Goal: Task Accomplishment & Management: Complete application form

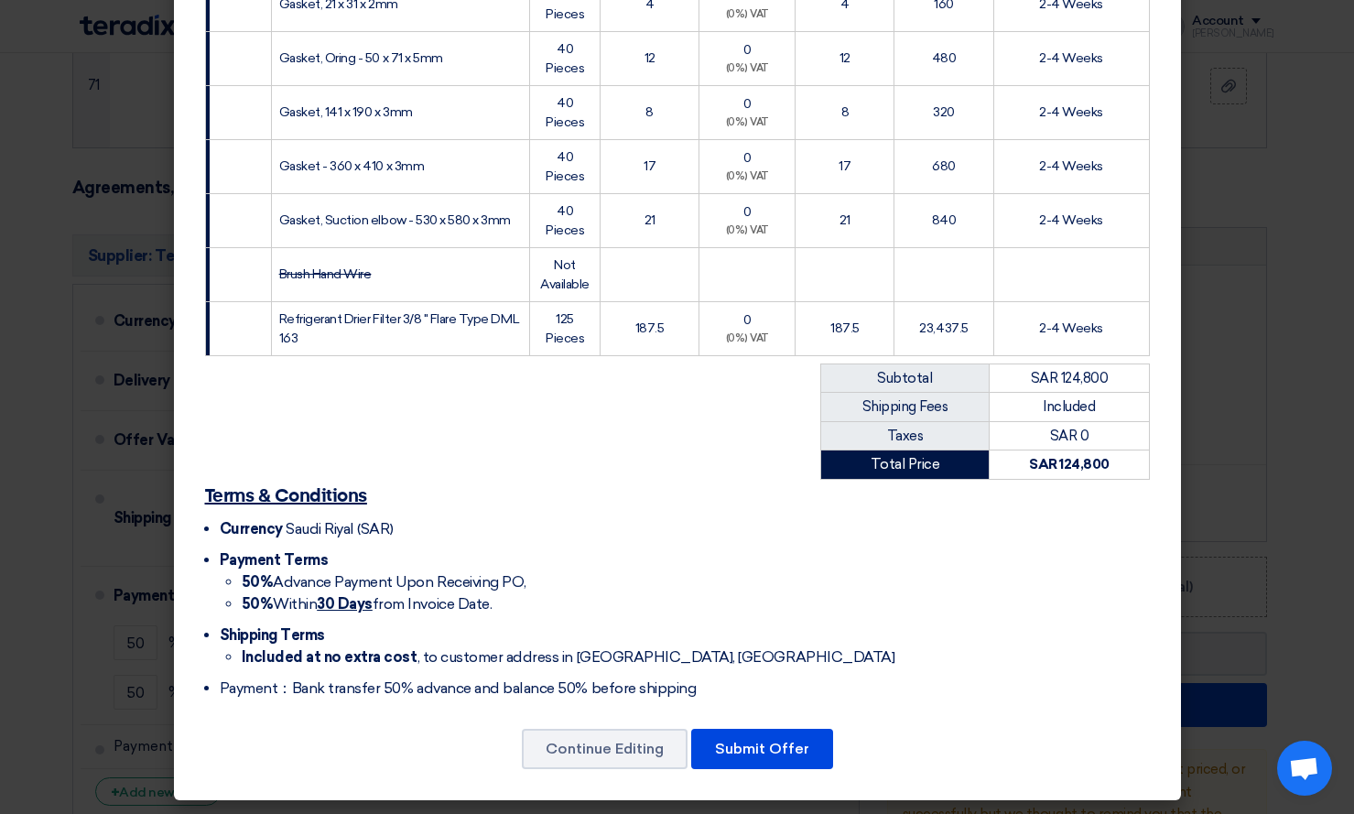
scroll to position [3881, 0]
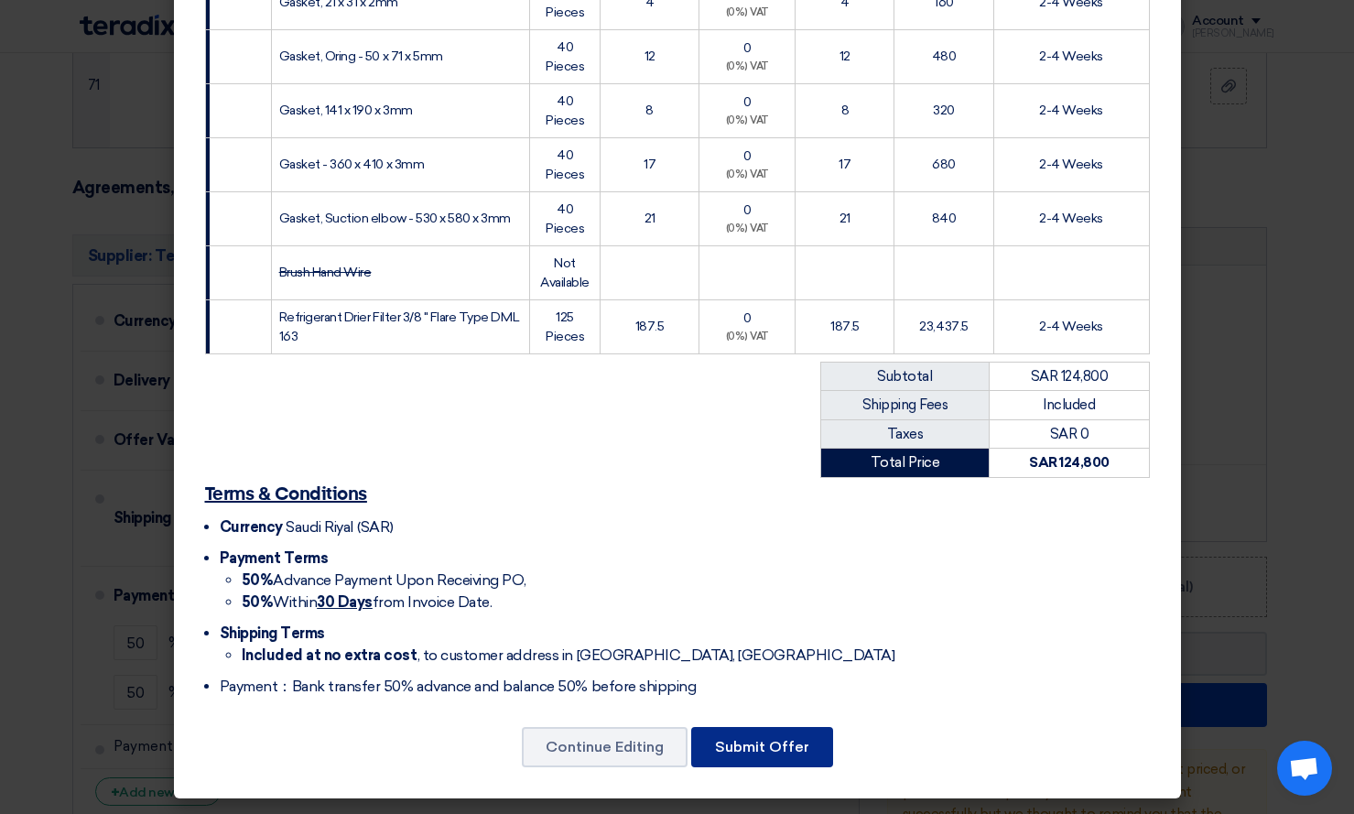
click at [745, 746] on button "Submit Offer" at bounding box center [762, 747] width 142 height 40
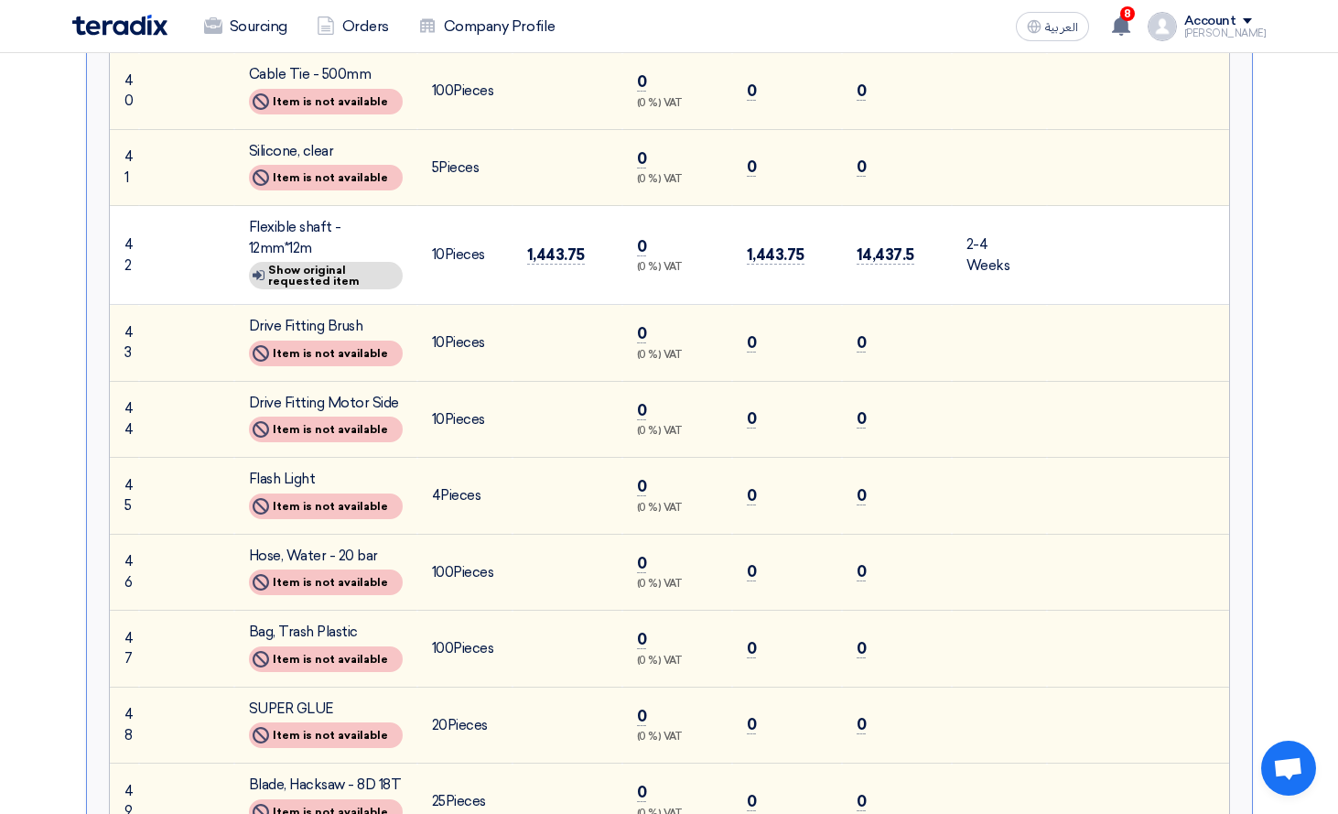
scroll to position [3570, 0]
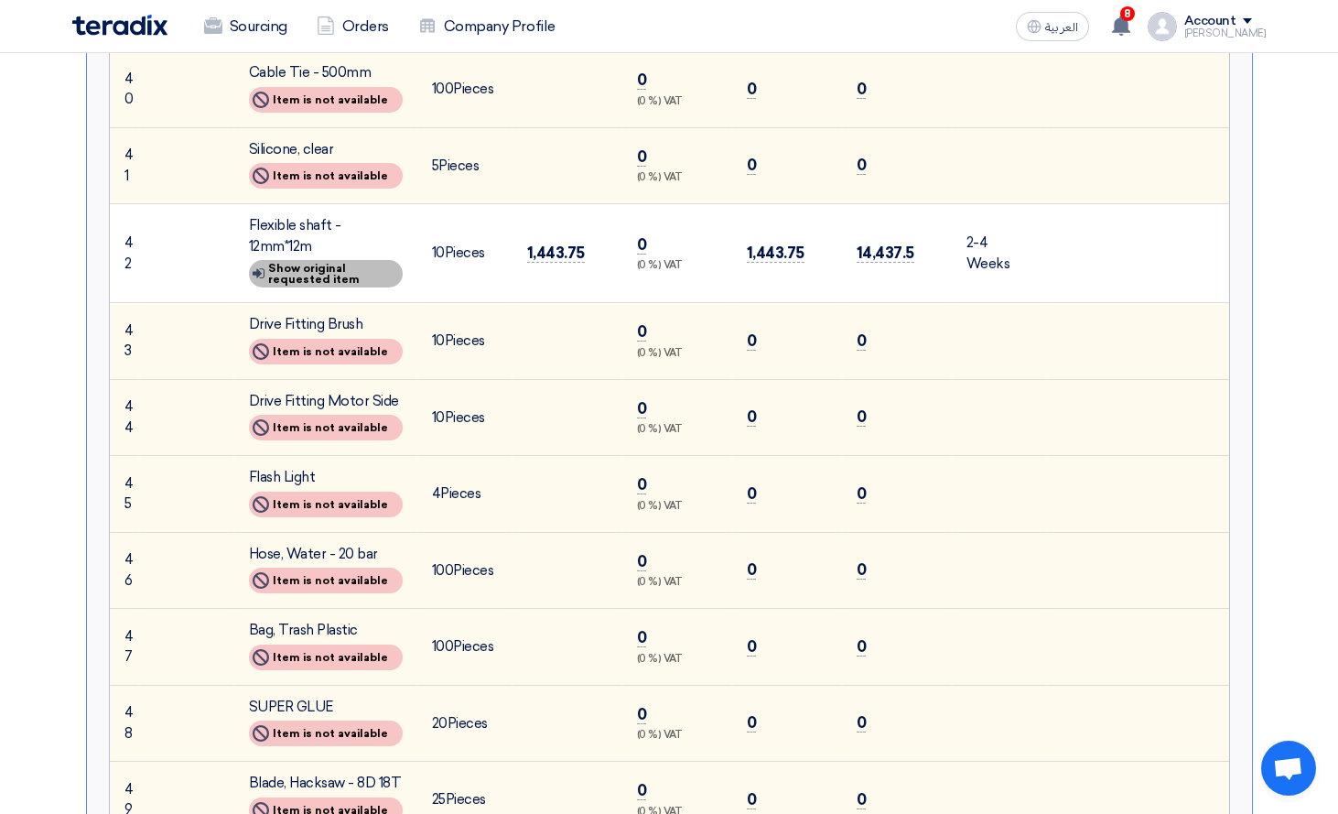
click at [337, 287] on div "Show details Show original requested item" at bounding box center [326, 273] width 154 height 27
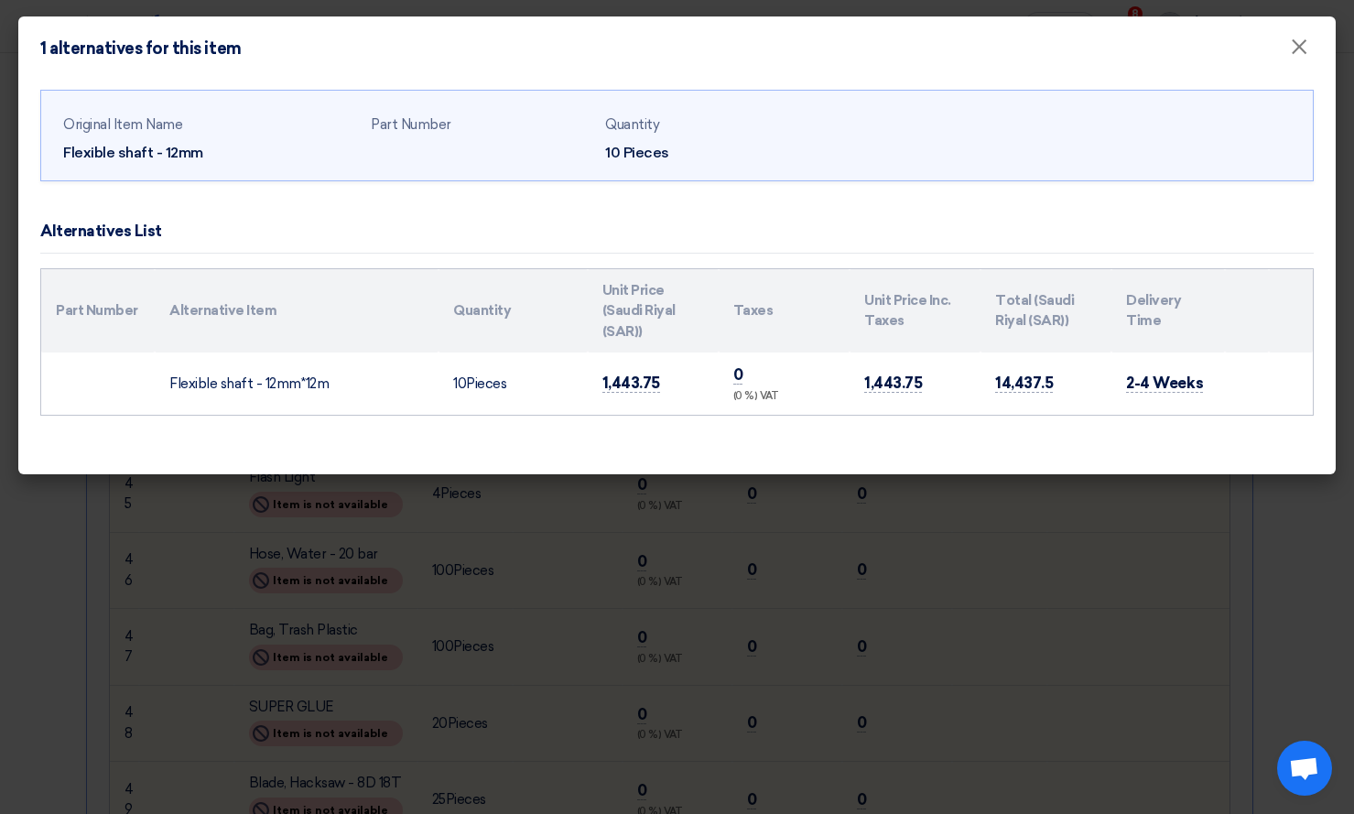
click at [1126, 509] on modal-container "1 alternatives for this item × Original Item Name Flexible shaft - 12mm Part Nu…" at bounding box center [677, 407] width 1354 height 814
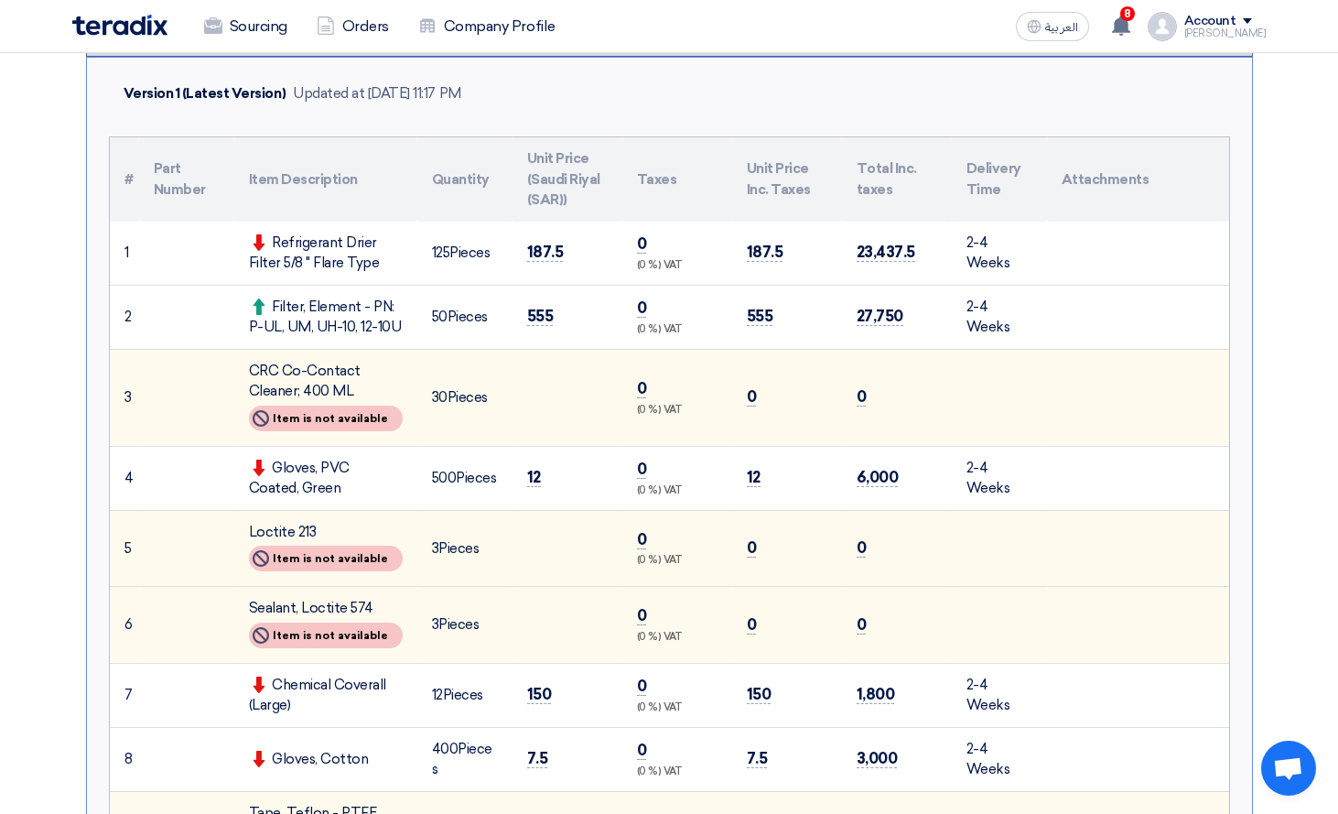
scroll to position [366, 0]
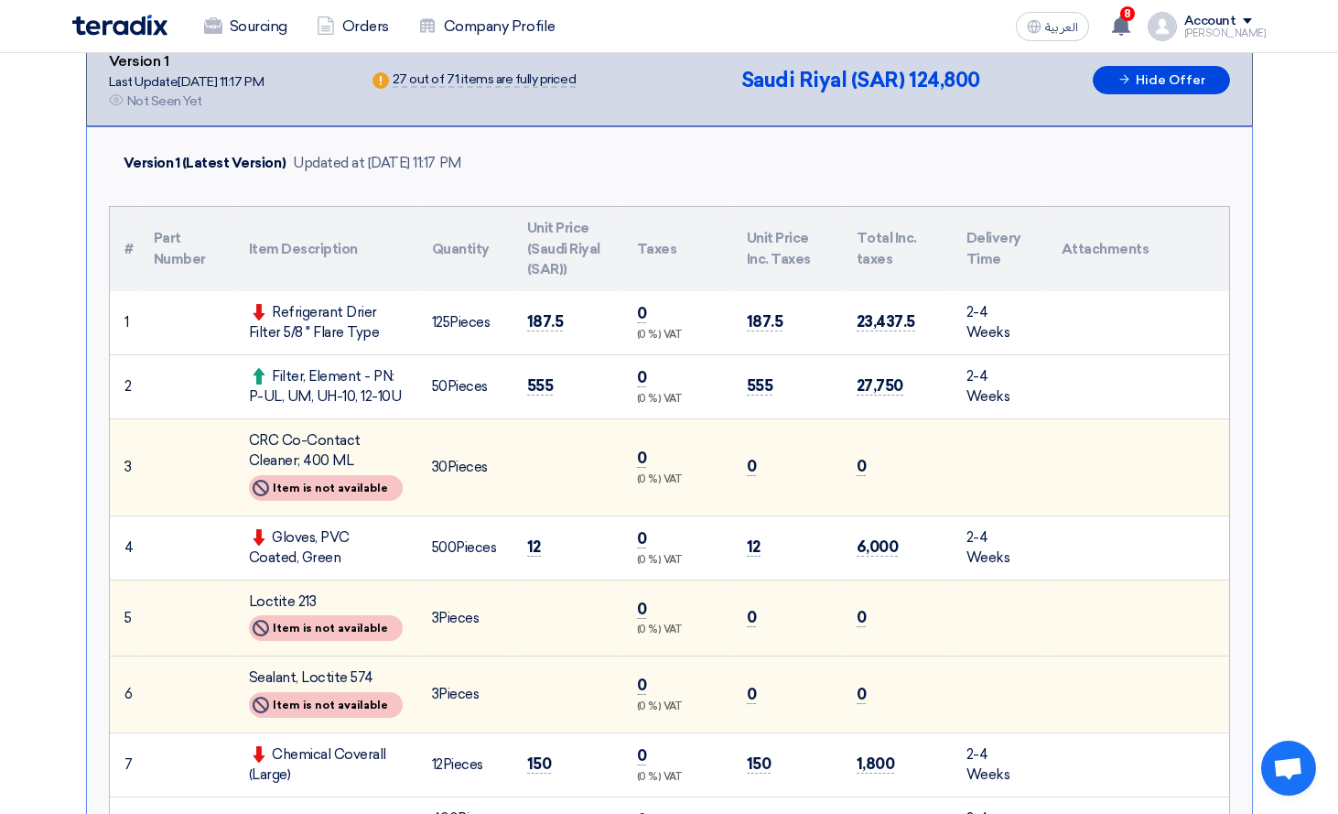
drag, startPoint x: 272, startPoint y: 308, endPoint x: 385, endPoint y: 331, distance: 116.0
click at [384, 331] on div "Refrigerant Drier Filter 5/8 " Flare Type" at bounding box center [326, 322] width 154 height 41
copy div "Refrigerant Drier Filter 5/8 " Flare Type"
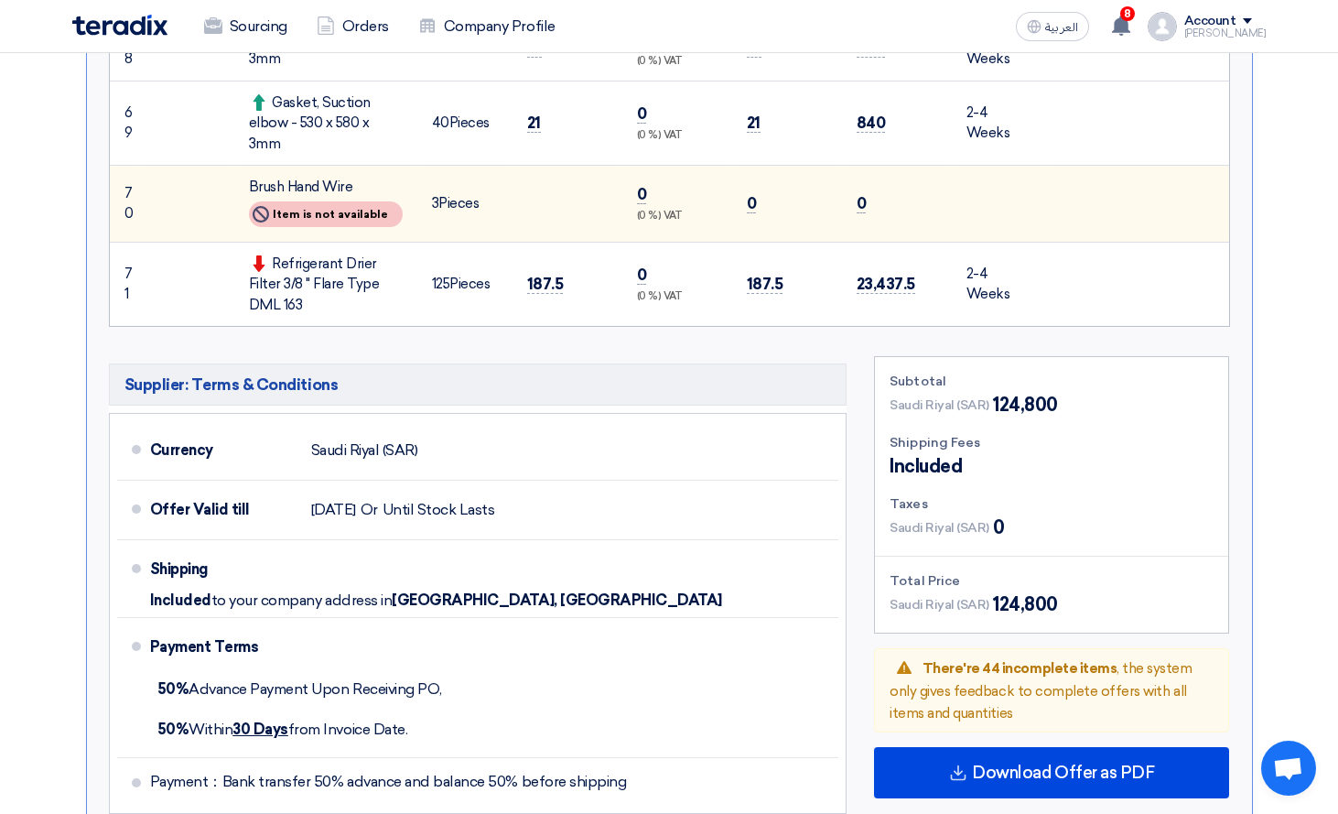
scroll to position [5676, 0]
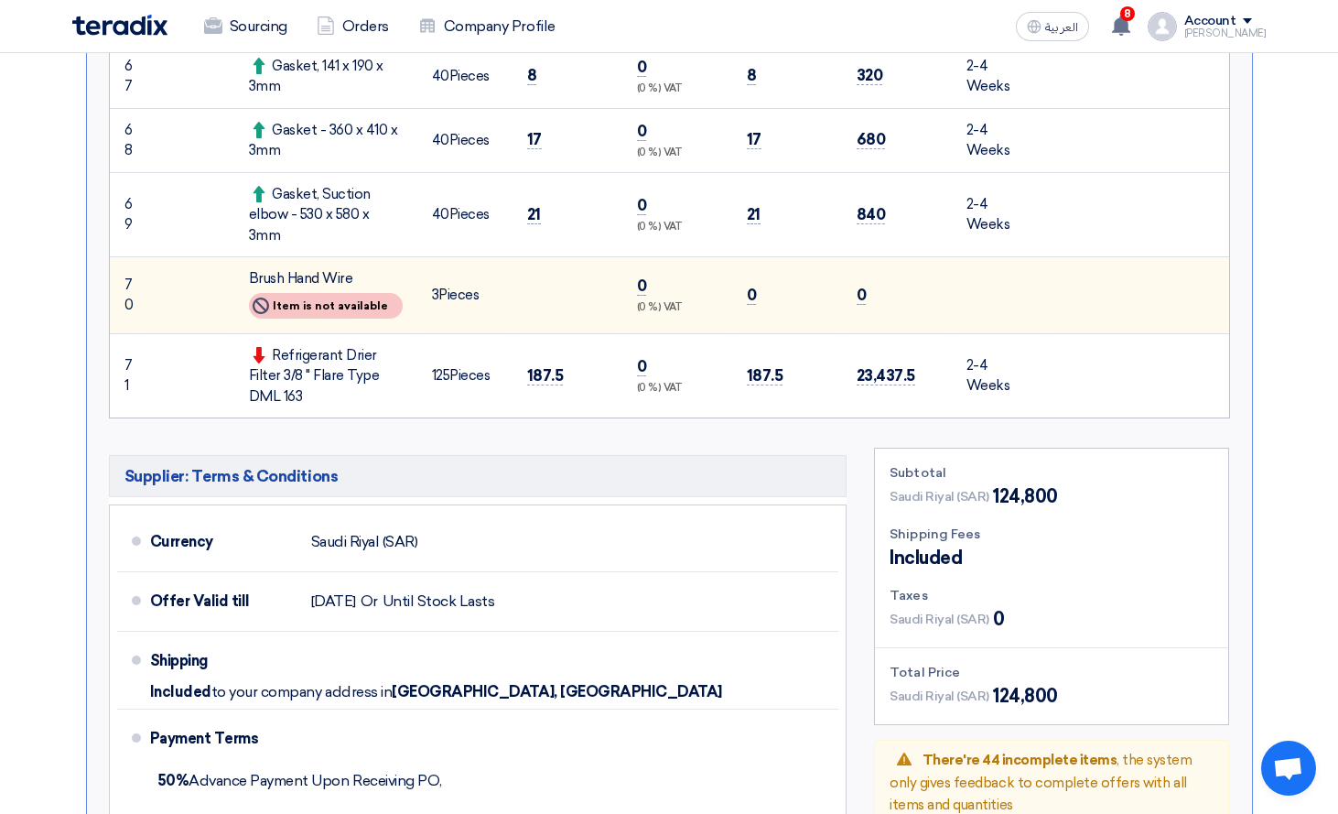
click at [456, 448] on div "Supplier: Terms & Conditions Currency [GEOGRAPHIC_DATA] (SAR) Offer Valid till …" at bounding box center [478, 681] width 766 height 467
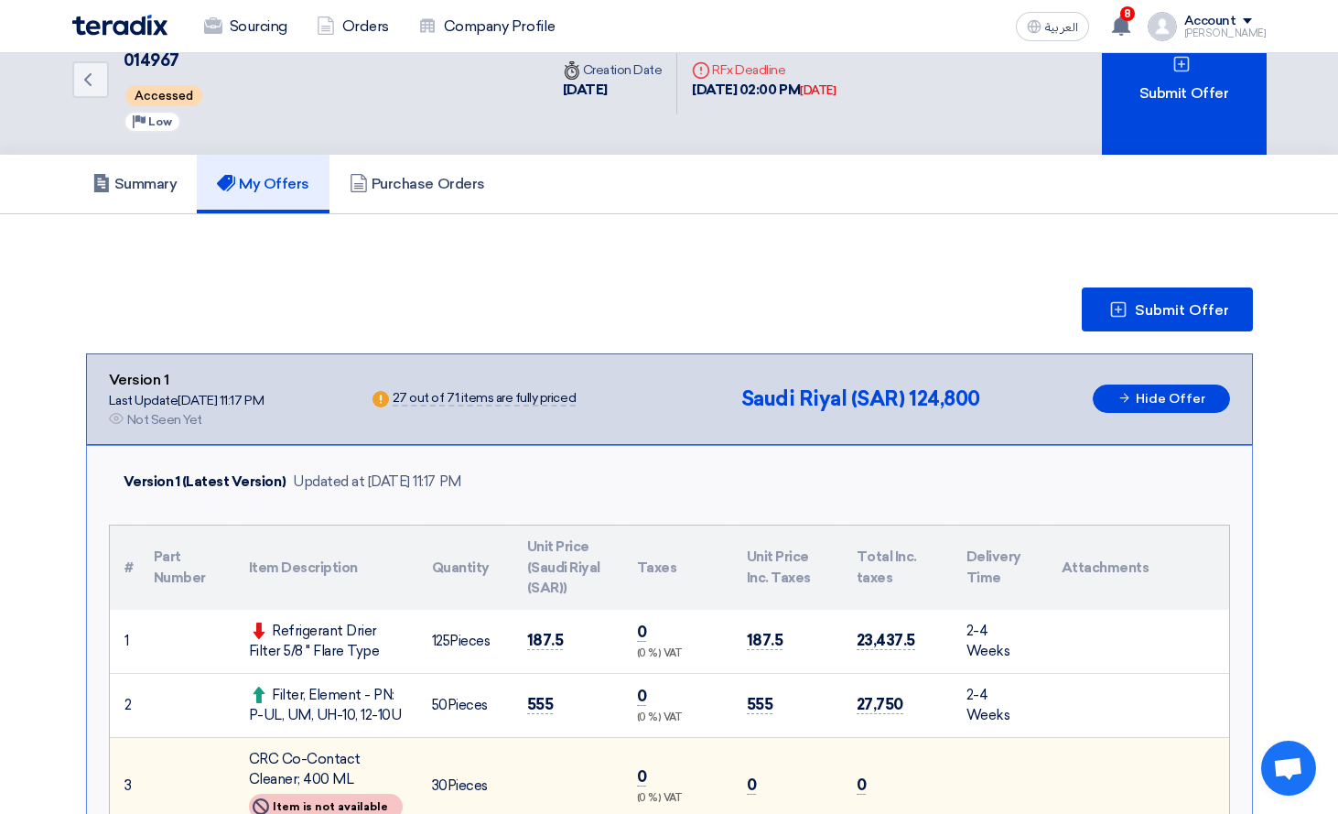
scroll to position [0, 0]
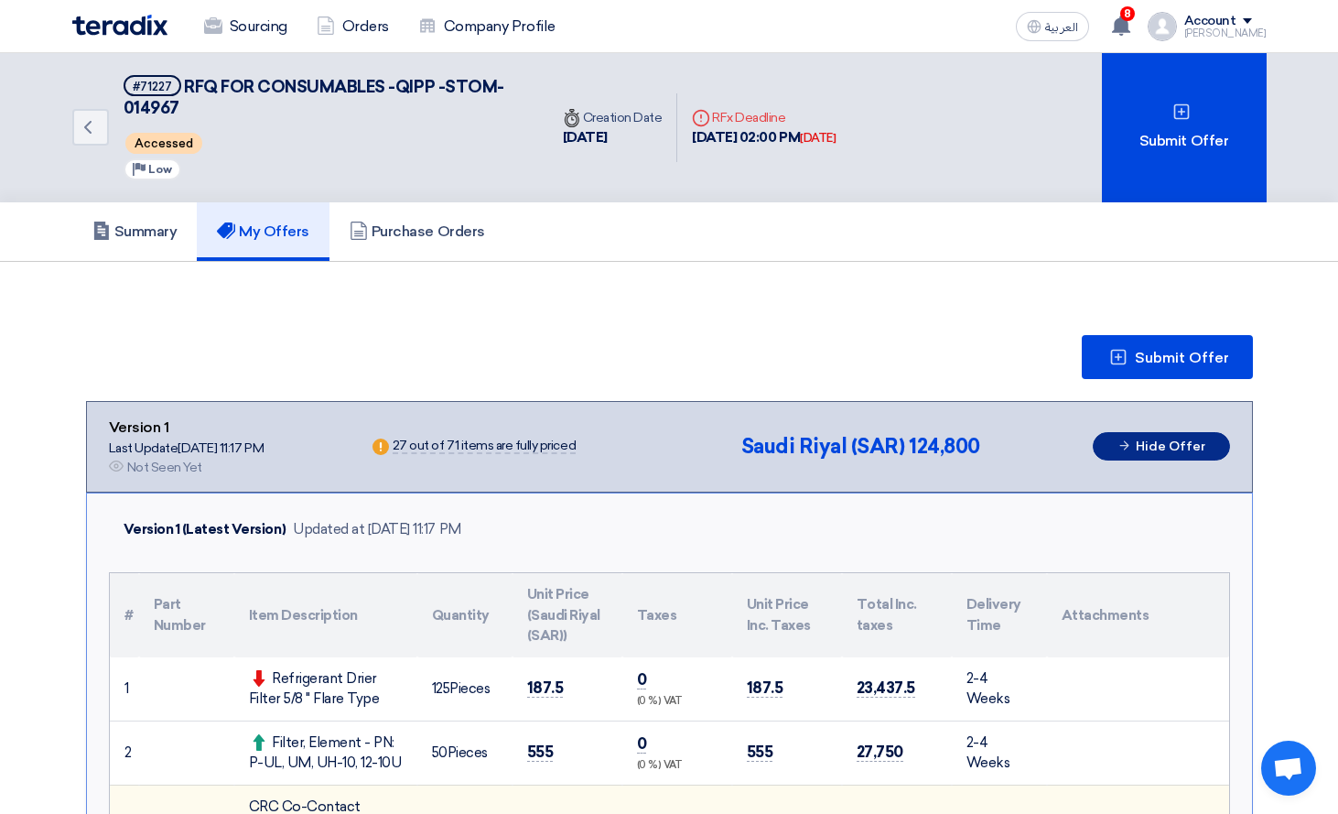
click at [1156, 443] on button "Hide Offer" at bounding box center [1161, 446] width 137 height 28
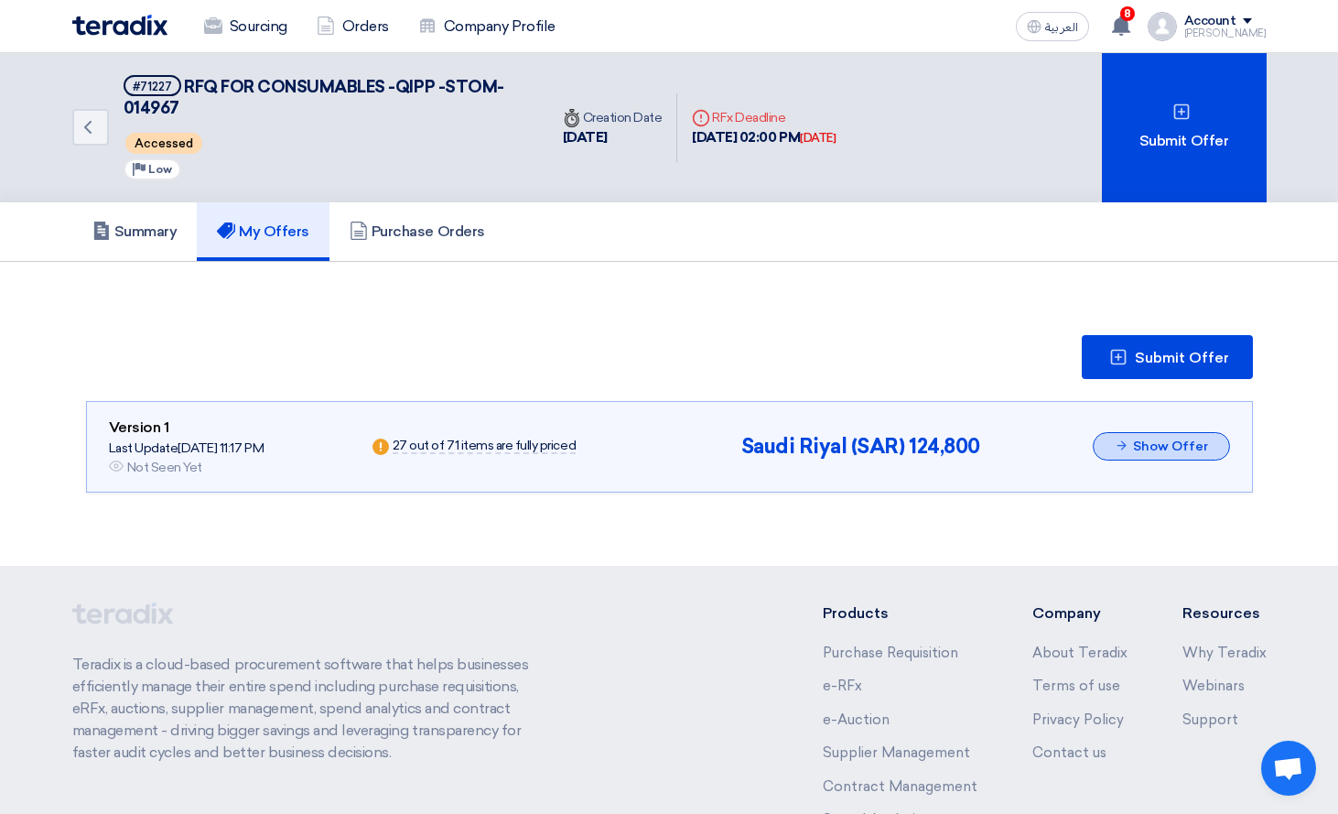
click at [1156, 443] on button "Show Offer" at bounding box center [1161, 446] width 137 height 28
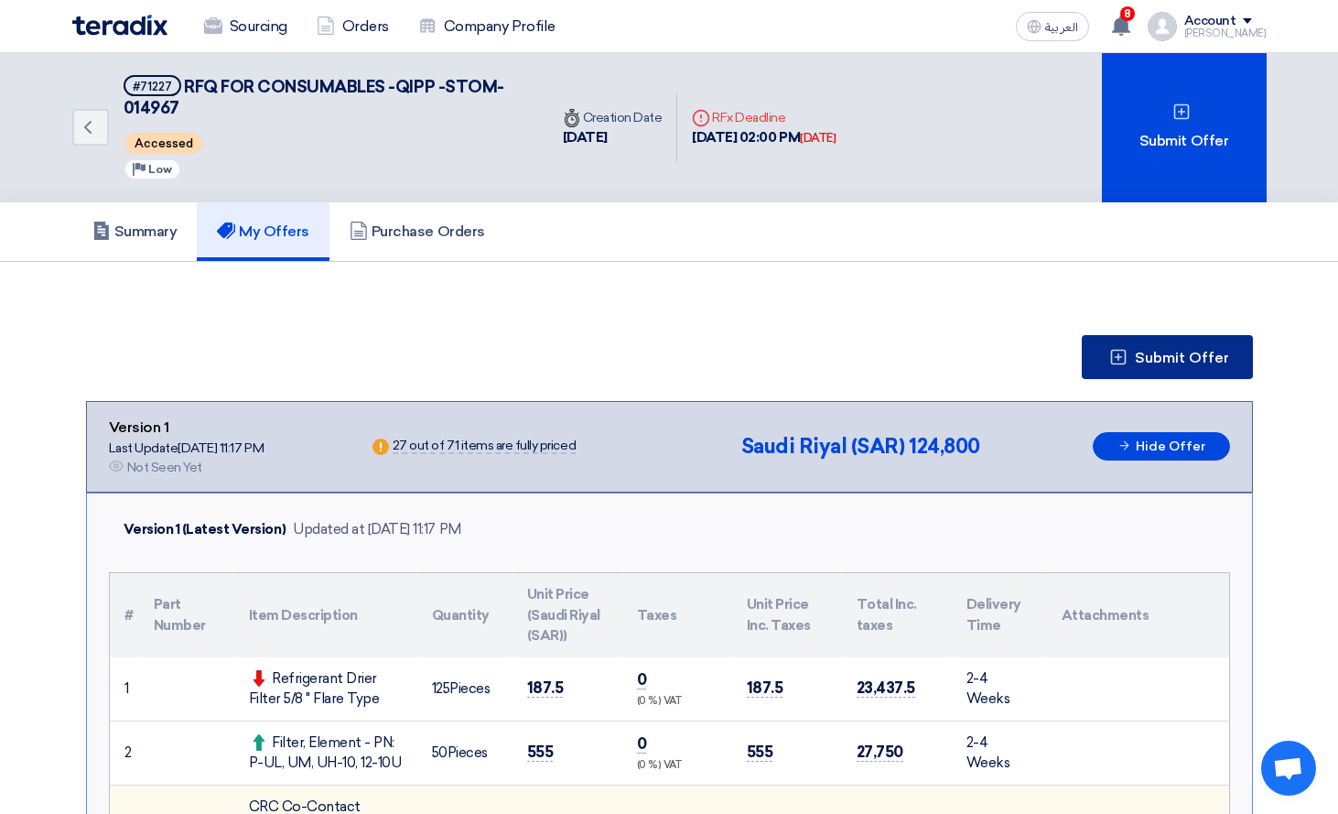
click at [1180, 363] on span "Submit Offer" at bounding box center [1182, 358] width 94 height 15
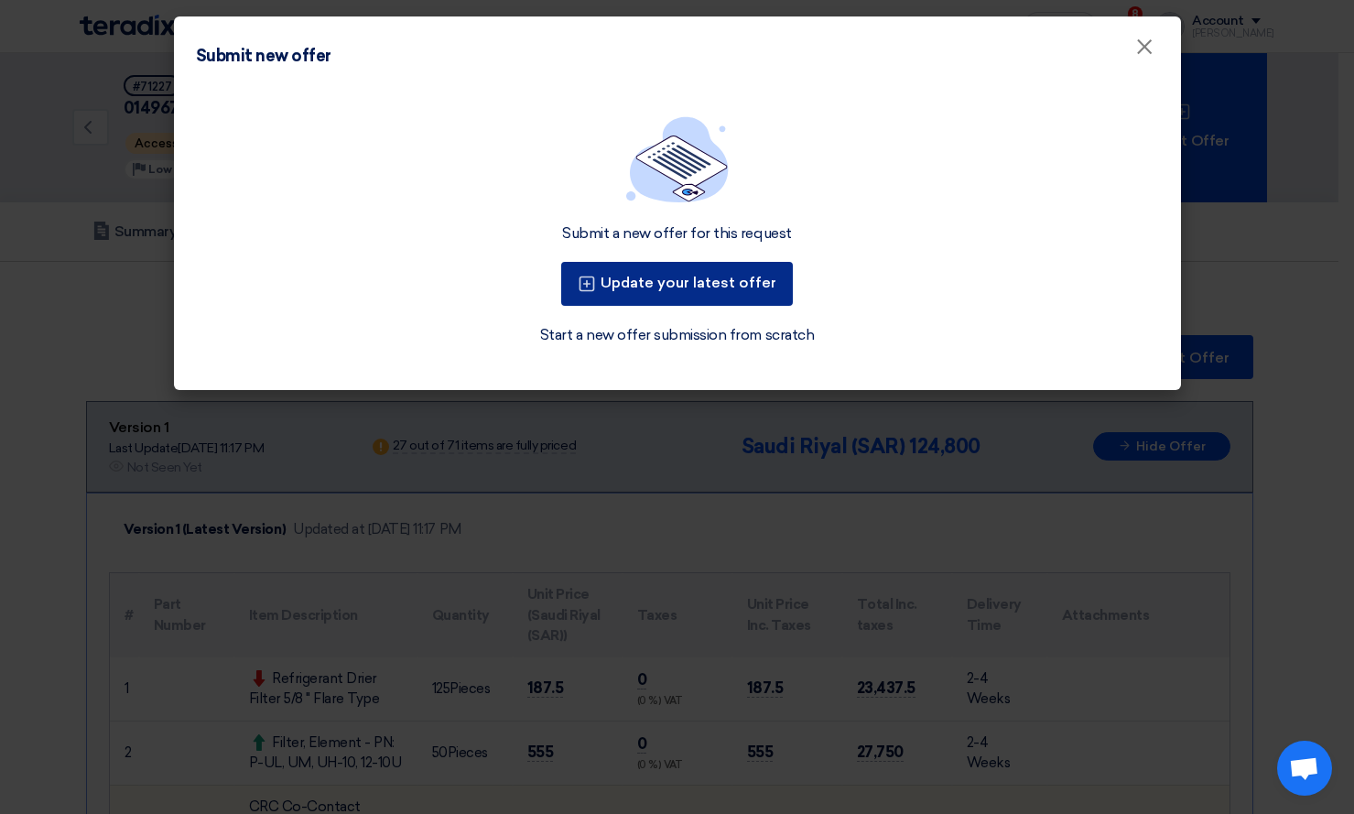
click at [665, 285] on button "Update your latest offer" at bounding box center [677, 284] width 232 height 44
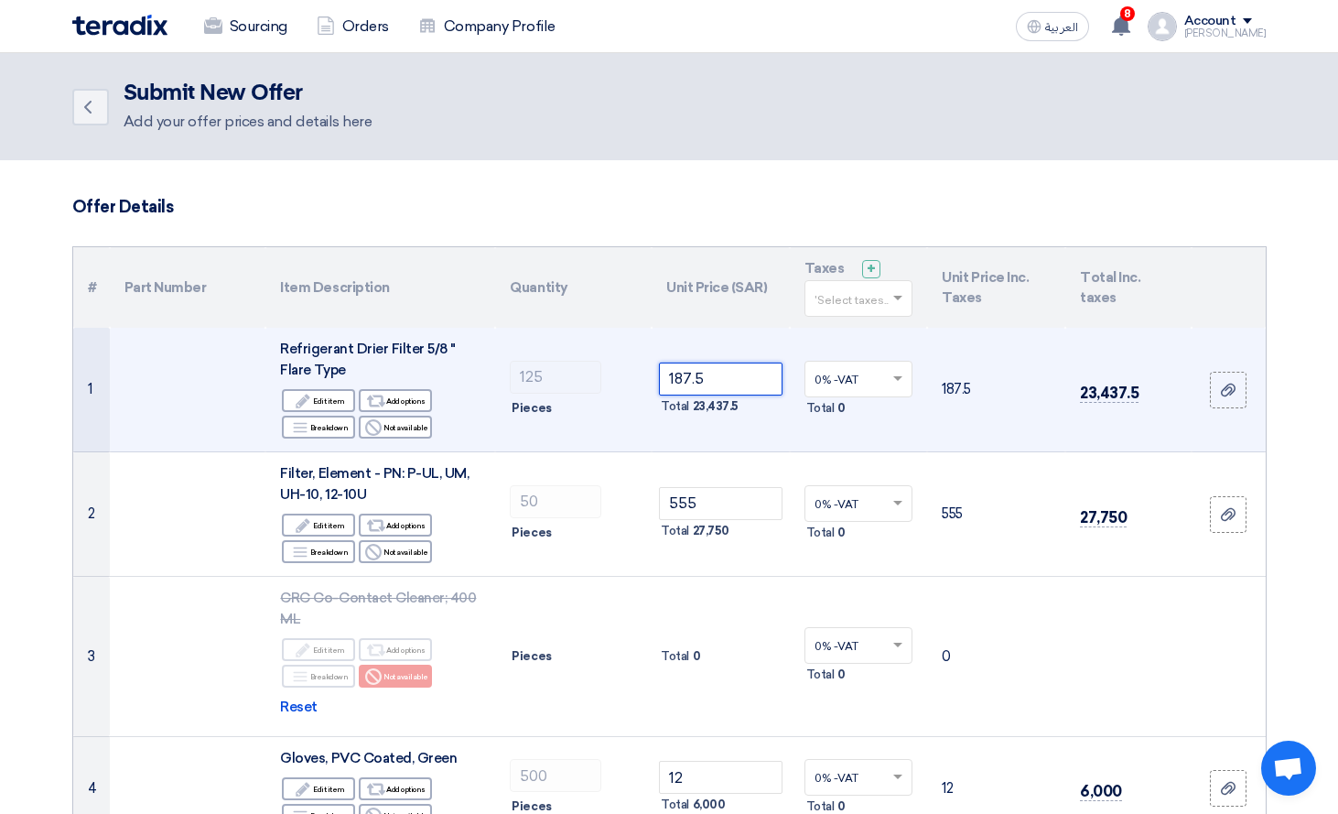
drag, startPoint x: 724, startPoint y: 379, endPoint x: 652, endPoint y: 377, distance: 72.3
click at [652, 377] on td "187.5 Total 23,437.5" at bounding box center [721, 390] width 138 height 125
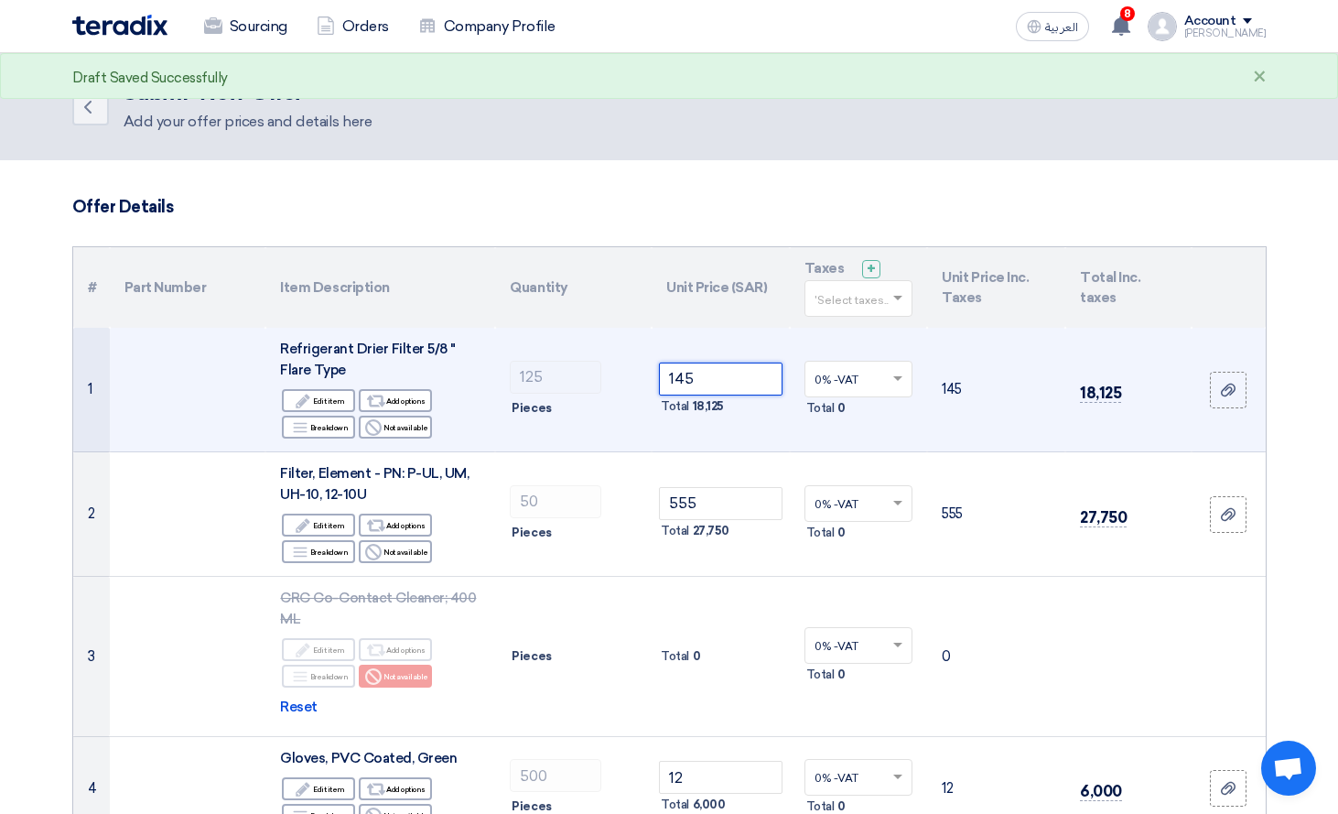
type input "145"
click at [968, 370] on td "145" at bounding box center [996, 390] width 138 height 125
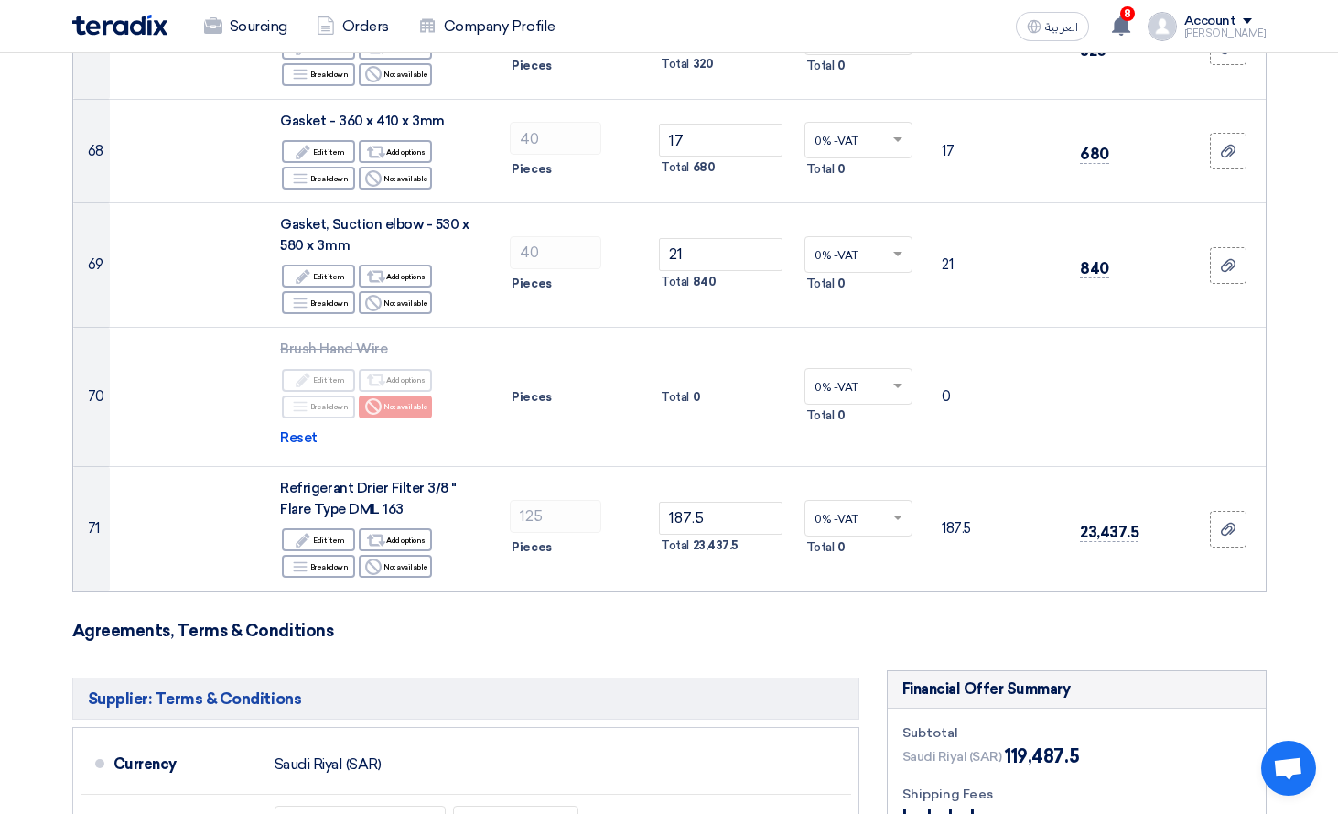
scroll to position [8972, 0]
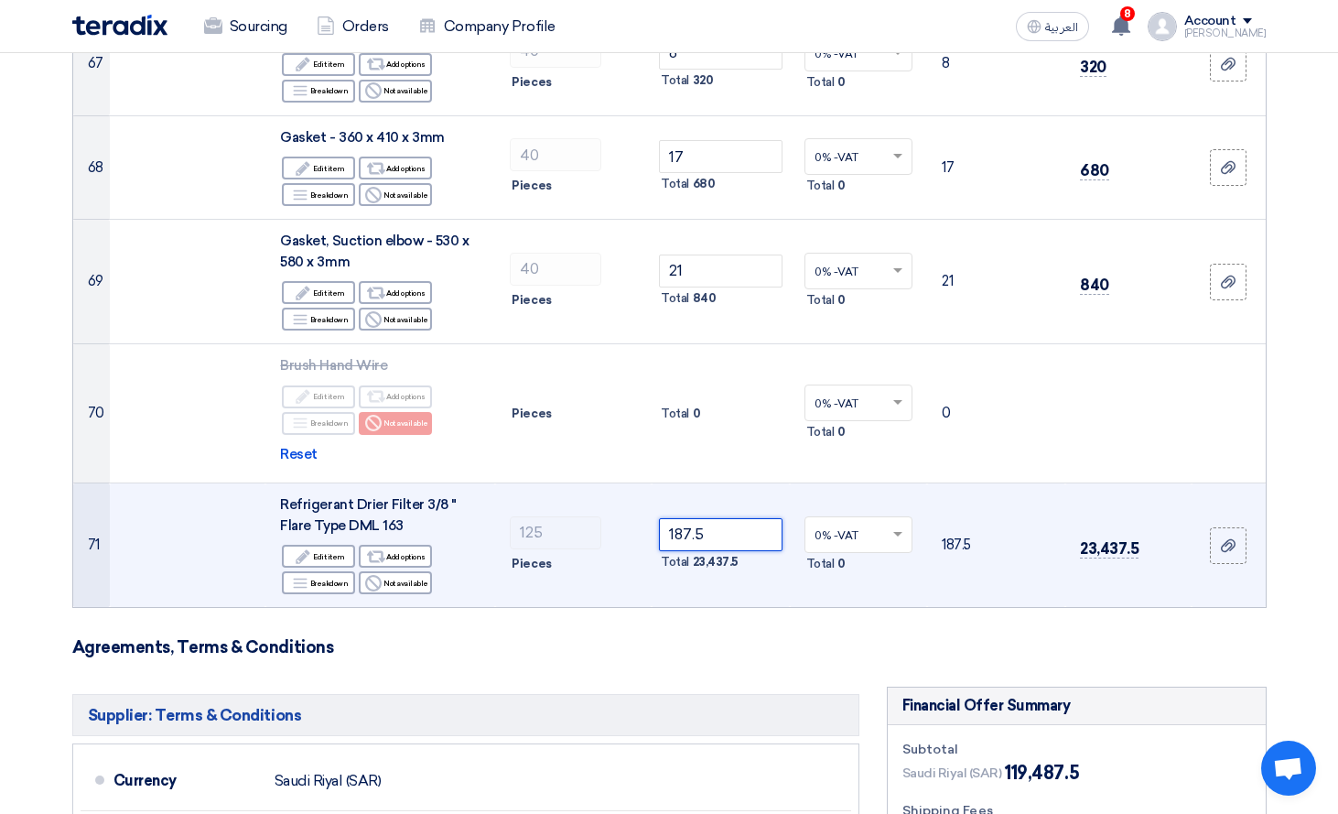
drag, startPoint x: 740, startPoint y: 401, endPoint x: 605, endPoint y: 414, distance: 135.2
click at [605, 483] on tr "71 Refrigerant Drier Filter 3/8 " Flare Type DML 163 Edit Edit item Alternative…" at bounding box center [669, 545] width 1193 height 125
click at [740, 518] on input "187.5" at bounding box center [721, 534] width 124 height 33
drag, startPoint x: 740, startPoint y: 409, endPoint x: 660, endPoint y: 413, distance: 79.7
click at [660, 518] on input "187.5" at bounding box center [721, 534] width 124 height 33
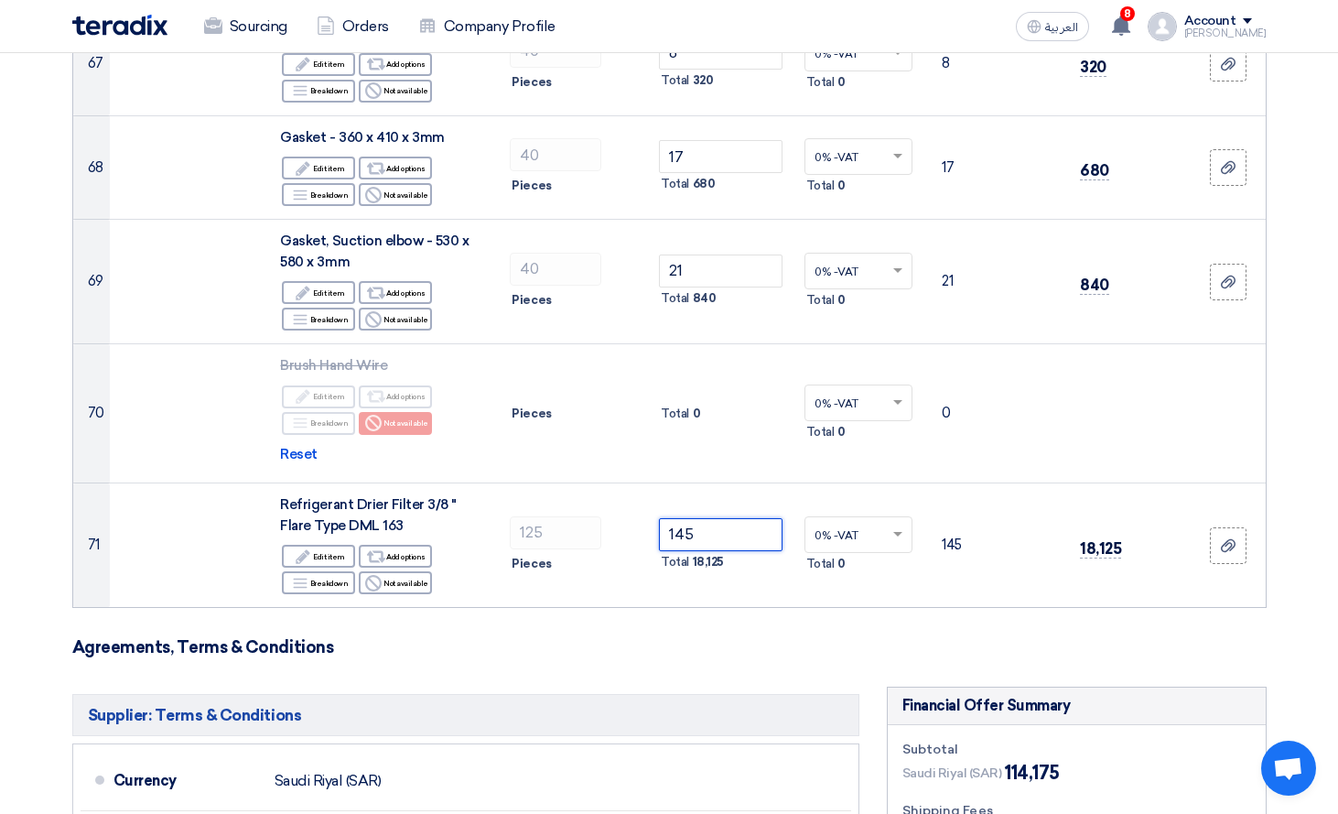
type input "145"
click at [677, 637] on h3 "Agreements, Terms & Conditions" at bounding box center [669, 647] width 1195 height 20
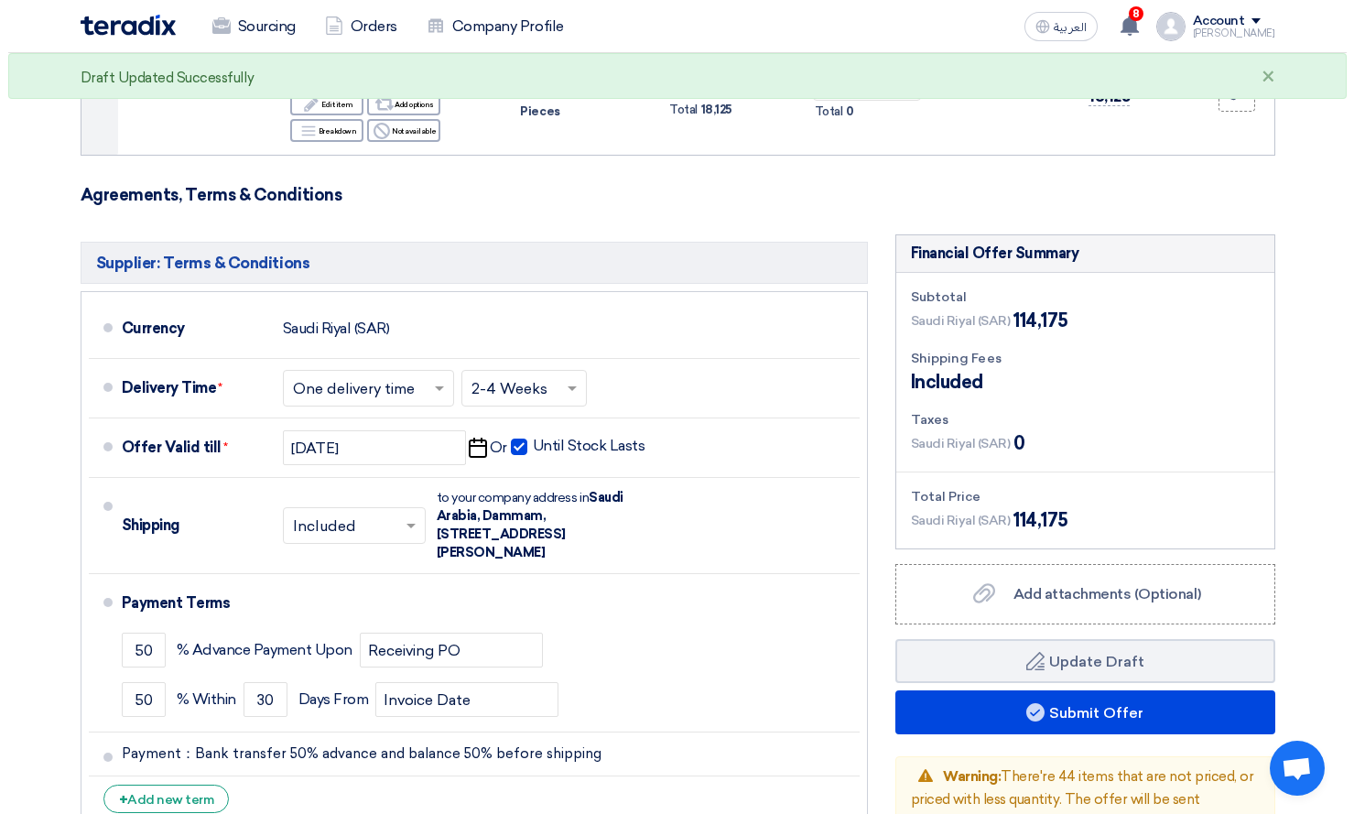
scroll to position [9429, 0]
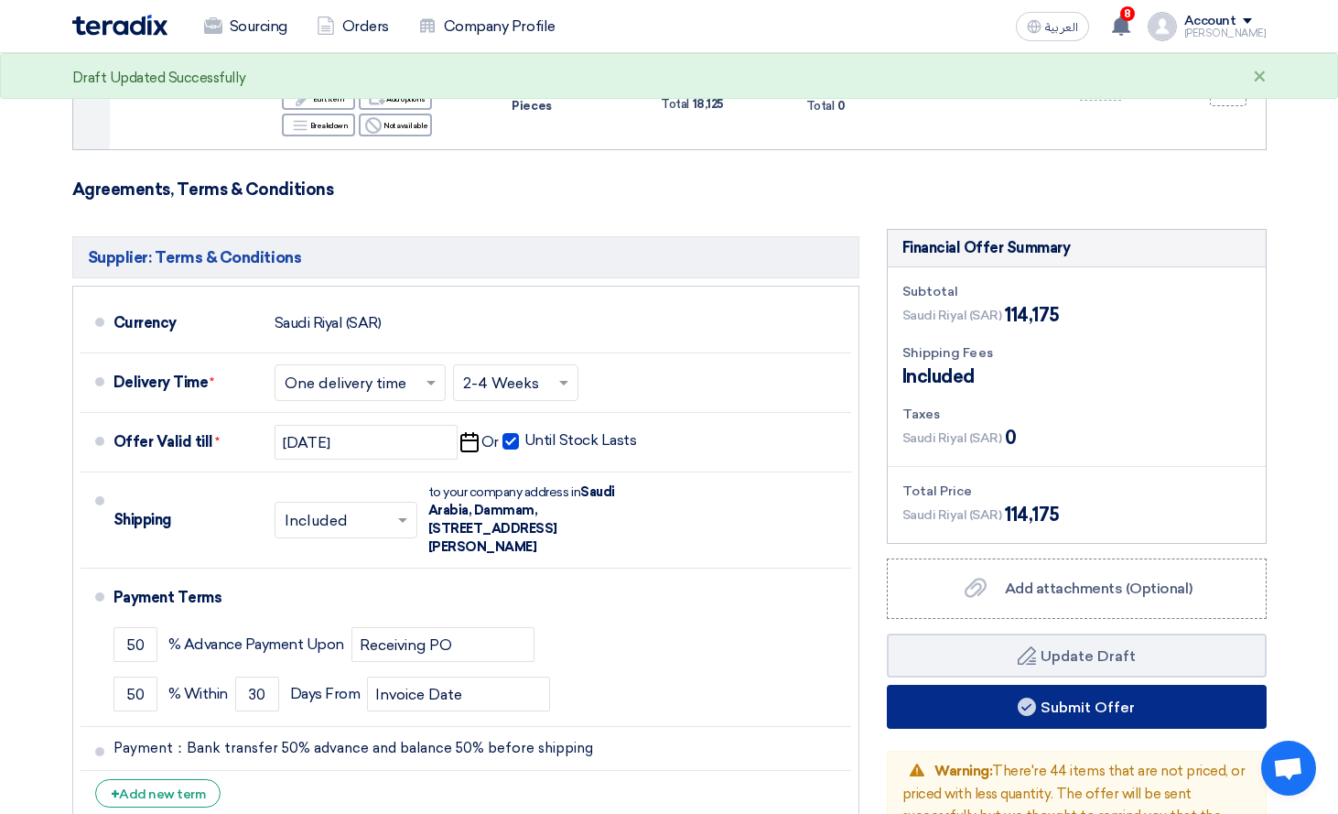
click at [1076, 685] on button "Submit Offer" at bounding box center [1077, 707] width 380 height 44
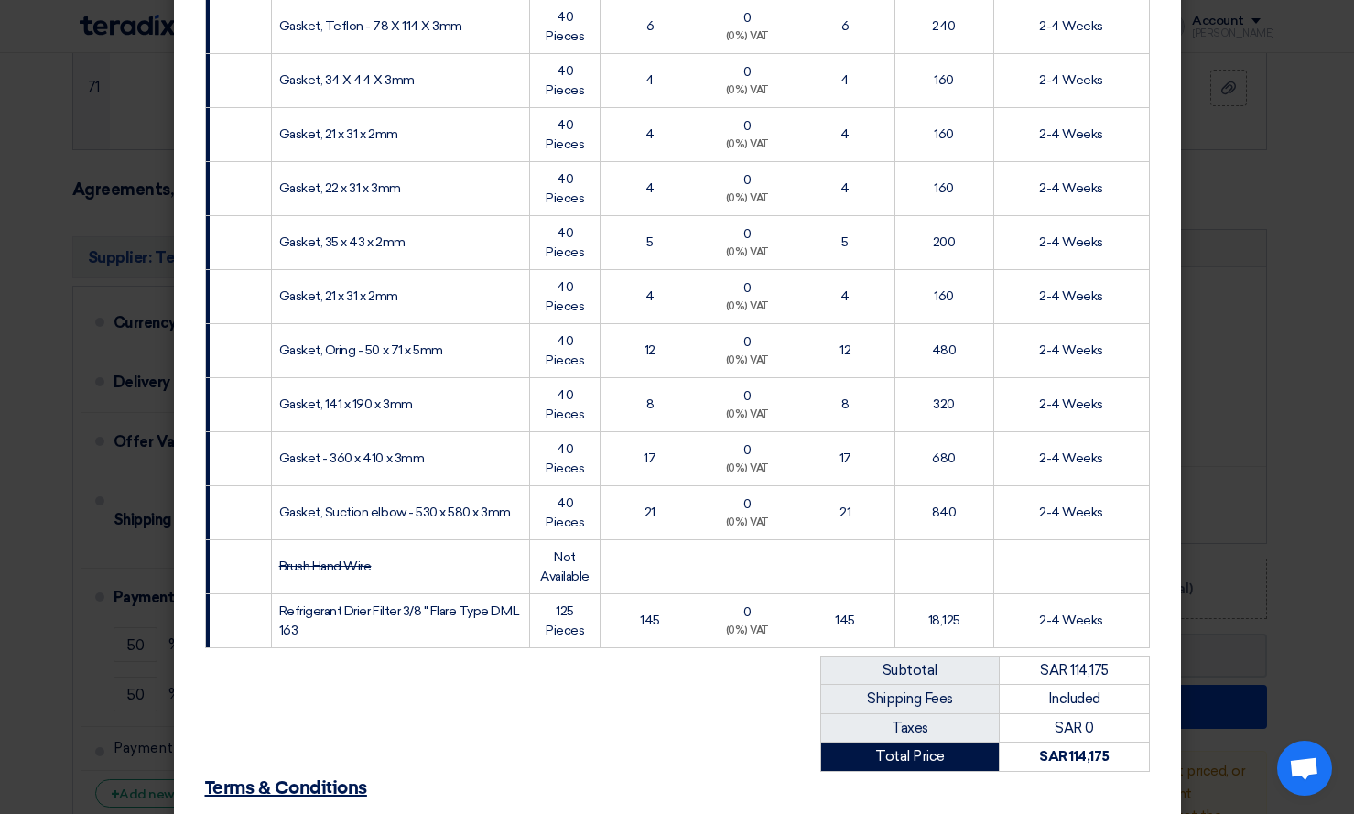
scroll to position [3881, 0]
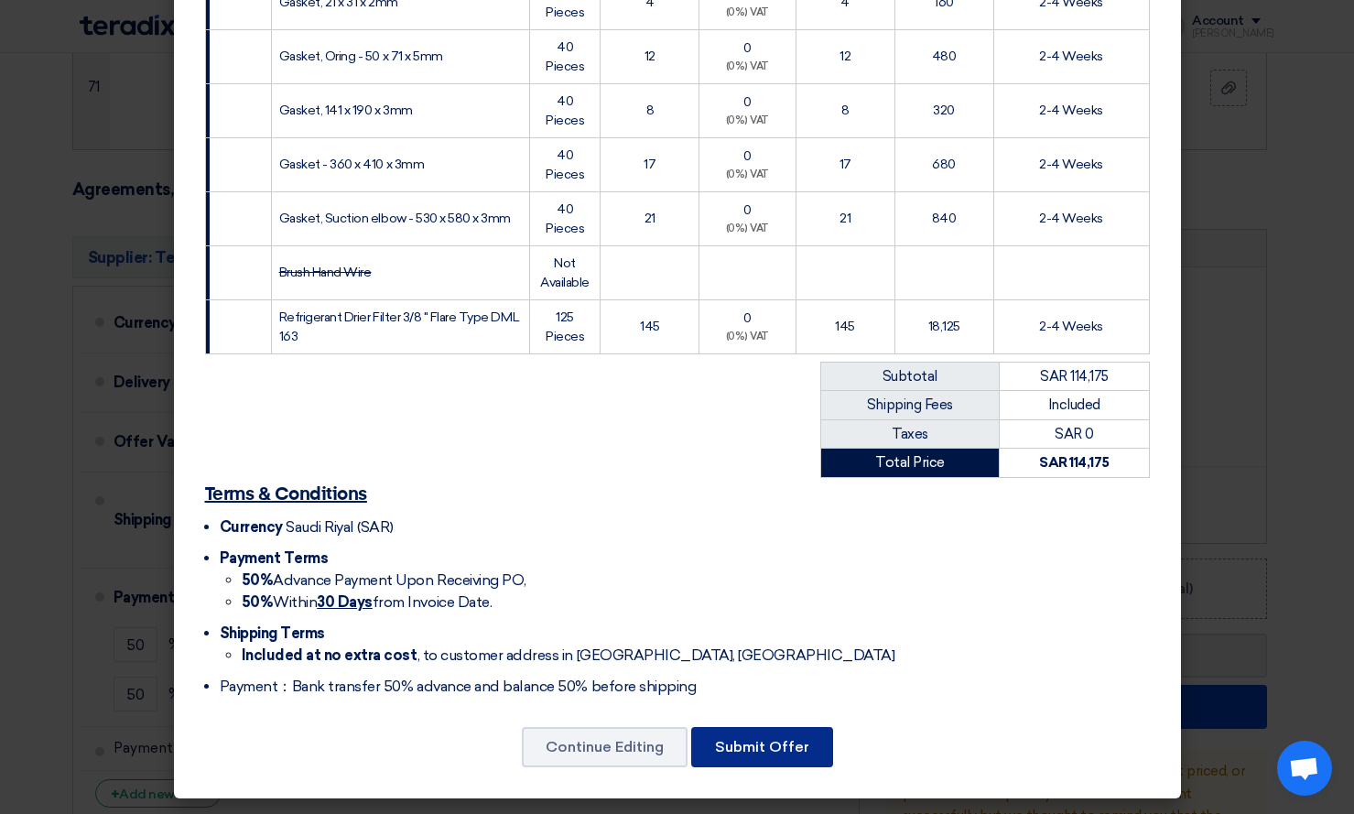
click at [760, 743] on button "Submit Offer" at bounding box center [762, 747] width 142 height 40
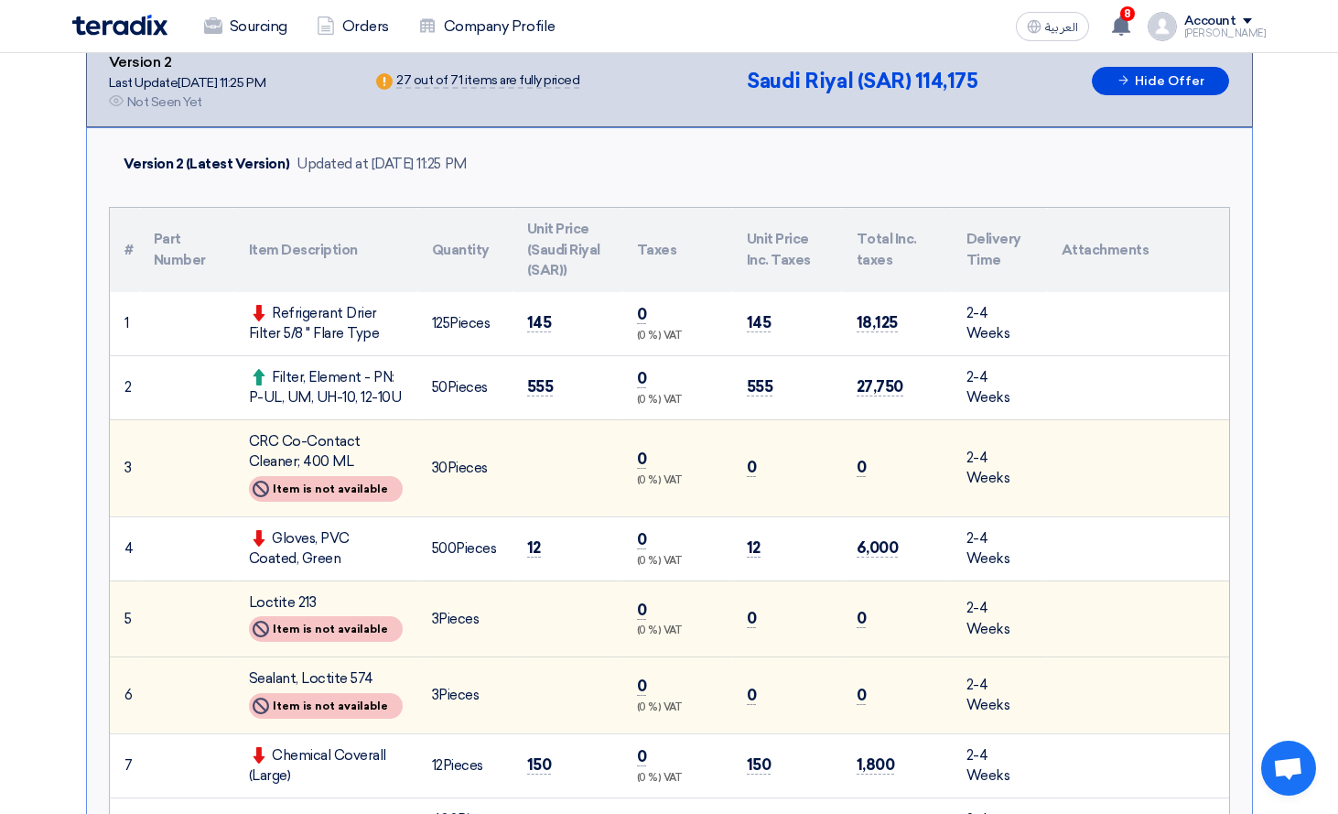
scroll to position [366, 0]
click at [496, 211] on th "Quantity" at bounding box center [464, 249] width 95 height 84
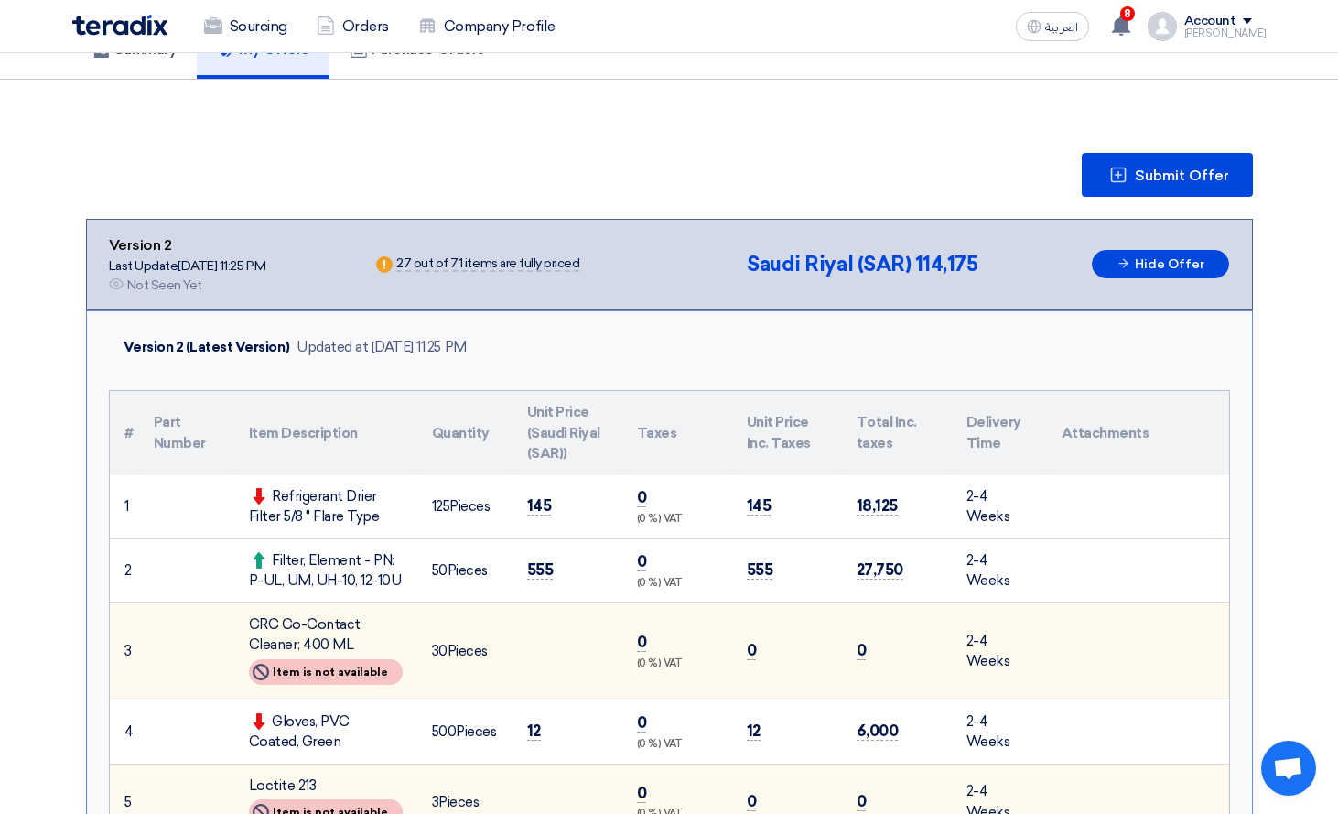
scroll to position [183, 0]
